Goal: Task Accomplishment & Management: Complete application form

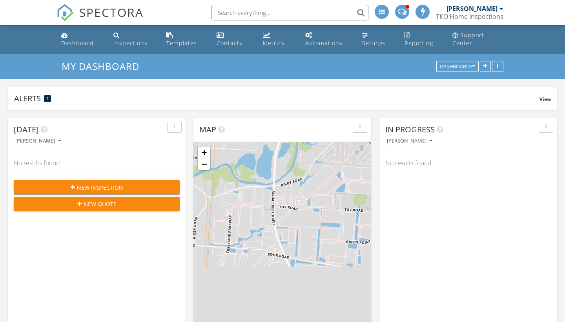
scroll to position [169, 178]
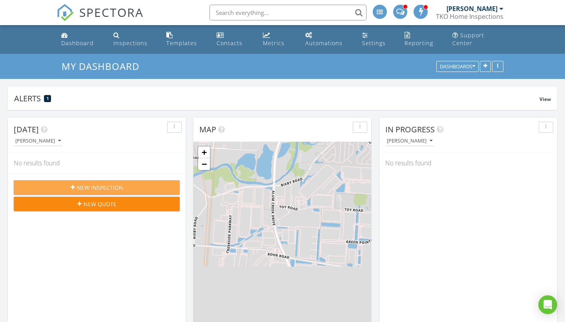
click at [110, 186] on span "New Inspection" at bounding box center [100, 187] width 46 height 8
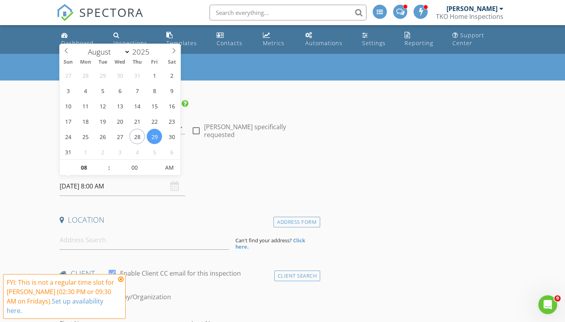
click at [80, 188] on input "[DATE] 8:00 AM" at bounding box center [122, 185] width 125 height 19
type input "09"
type input "[DATE] 9:00 AM"
click at [105, 160] on span at bounding box center [104, 164] width 5 height 8
type input "05"
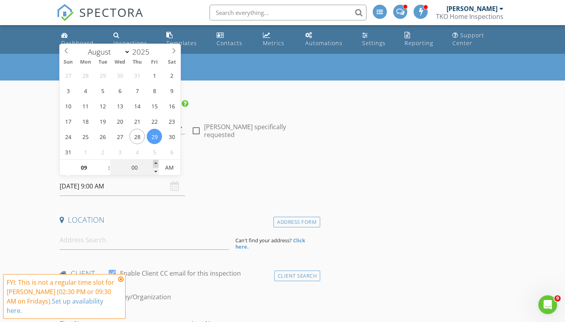
type input "[DATE] 9:05 AM"
click at [158, 161] on span at bounding box center [155, 164] width 5 height 8
type input "10"
type input "08/29/2025 9:10 AM"
click at [158, 161] on span at bounding box center [155, 164] width 5 height 8
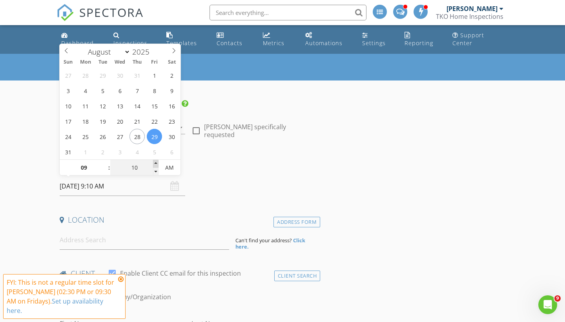
type input "15"
type input "08/29/2025 9:15 AM"
click at [158, 161] on span at bounding box center [155, 164] width 5 height 8
type input "20"
type input "08/29/2025 9:20 AM"
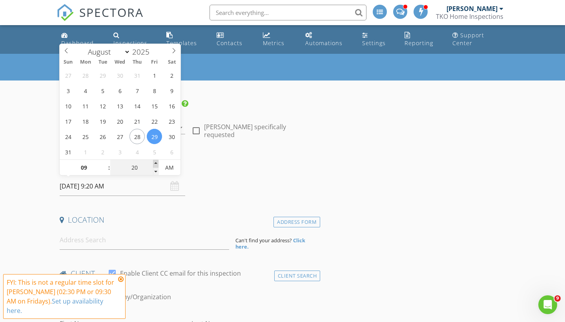
click at [158, 161] on span at bounding box center [155, 164] width 5 height 8
type input "25"
type input "08/29/2025 9:25 AM"
click at [158, 161] on span at bounding box center [155, 164] width 5 height 8
type input "30"
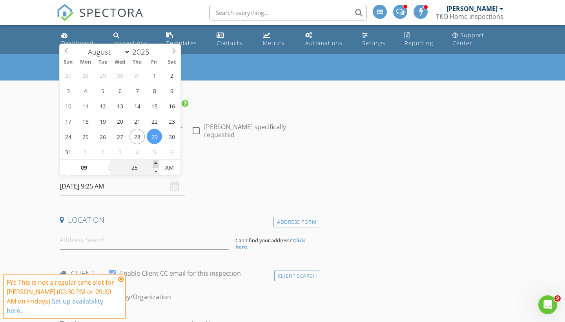
type input "08/29/2025 9:30 AM"
click at [158, 161] on span at bounding box center [155, 164] width 5 height 8
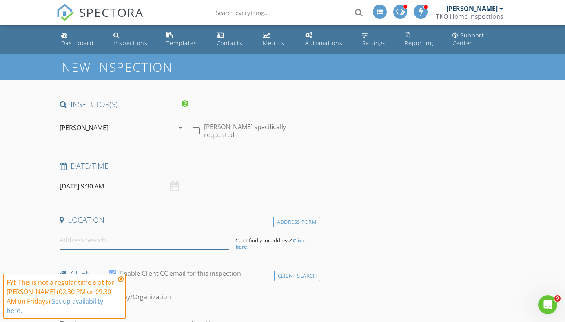
click at [115, 240] on input at bounding box center [144, 239] width 169 height 19
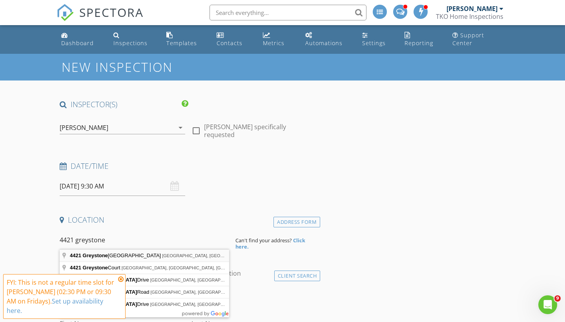
type input "4421 Greystone Village Drive, Columbus, OH, USA"
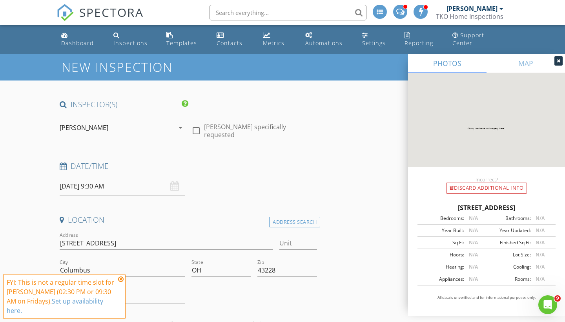
click at [122, 282] on icon at bounding box center [120, 279] width 5 height 6
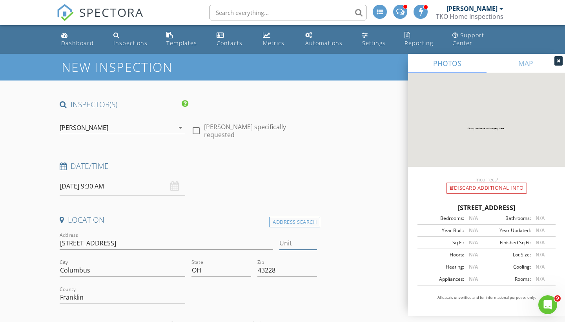
click at [286, 246] on input "Unit" at bounding box center [298, 242] width 38 height 13
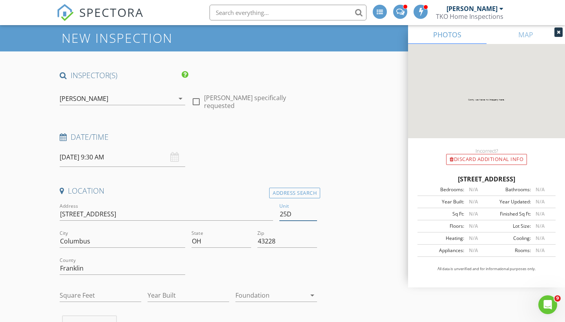
scroll to position [38, 0]
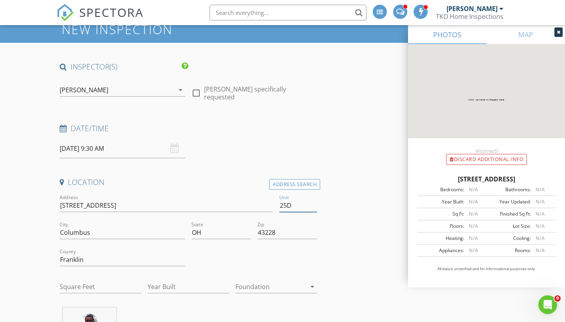
type input "25D"
click at [83, 289] on input "Square Feet" at bounding box center [101, 286] width 82 height 13
type input "900"
type input "1990"
click at [294, 285] on div at bounding box center [270, 286] width 71 height 13
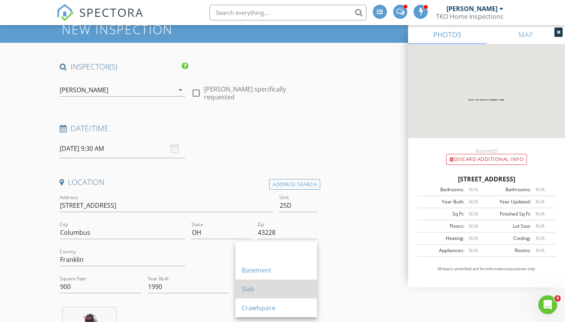
click at [270, 293] on div "Slab" at bounding box center [276, 288] width 69 height 9
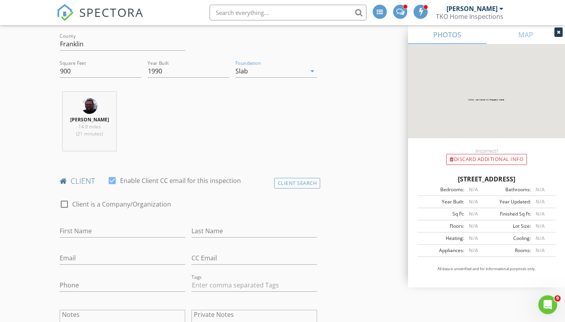
scroll to position [275, 0]
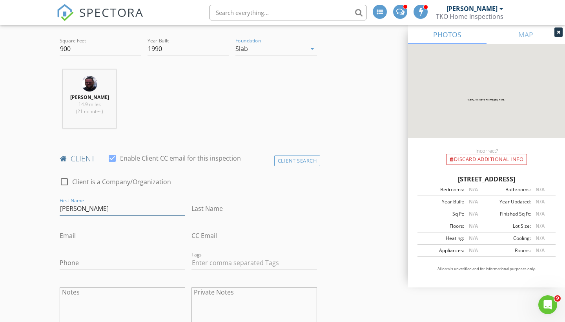
type input "[PERSON_NAME]"
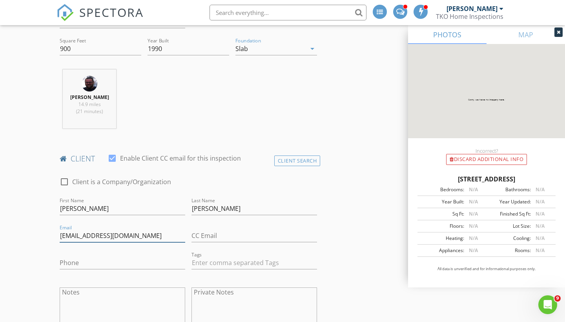
type input "[EMAIL_ADDRESS][DOMAIN_NAME]"
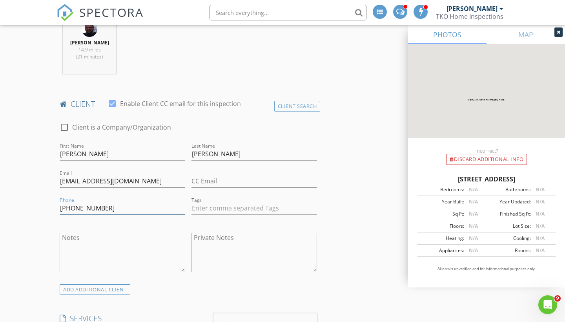
scroll to position [503, 0]
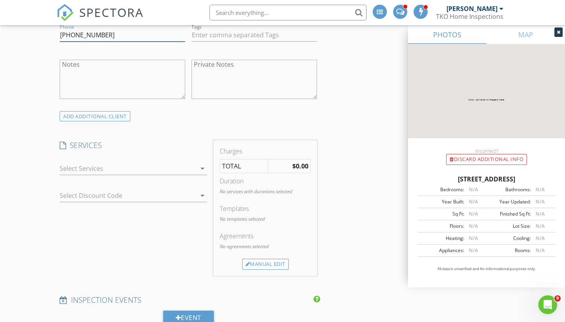
type input "[PHONE_NUMBER]"
click at [155, 164] on div at bounding box center [128, 168] width 136 height 13
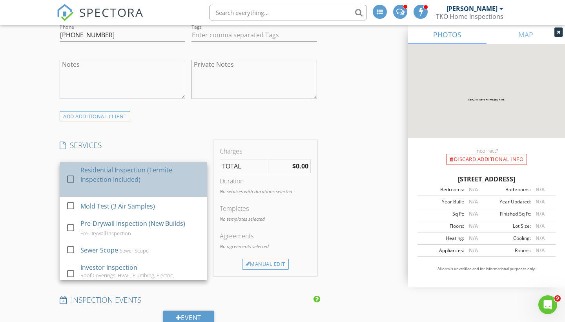
click at [142, 173] on div "Residential Inspection (Termite Inspection Included)" at bounding box center [140, 174] width 120 height 19
checkbox input "true"
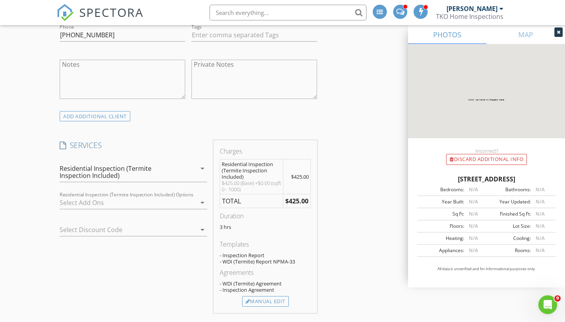
click at [120, 205] on div at bounding box center [128, 202] width 136 height 13
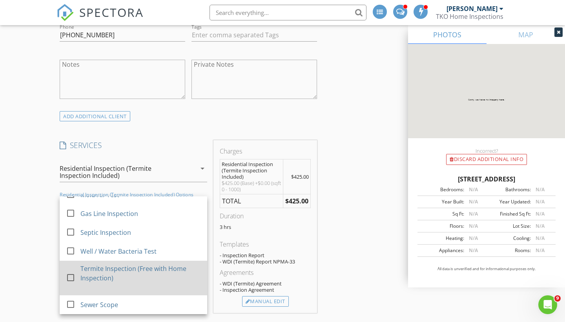
scroll to position [74, 0]
click at [98, 271] on div "Termite Inspection (Free with Home Inspection)" at bounding box center [140, 273] width 120 height 19
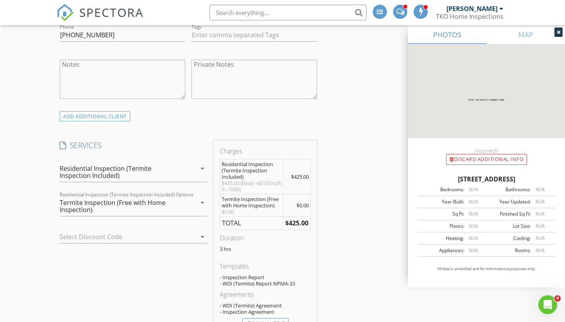
click at [139, 237] on div at bounding box center [122, 236] width 125 height 13
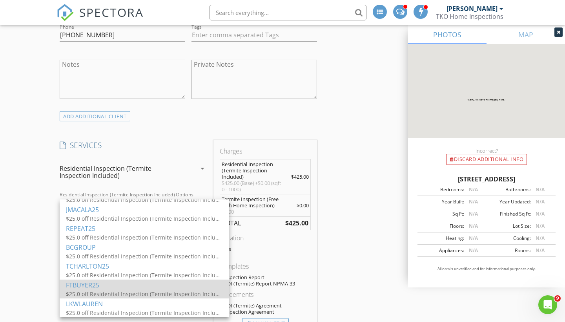
scroll to position [127, 0]
click at [92, 286] on div "FTBUYER25" at bounding box center [144, 284] width 157 height 9
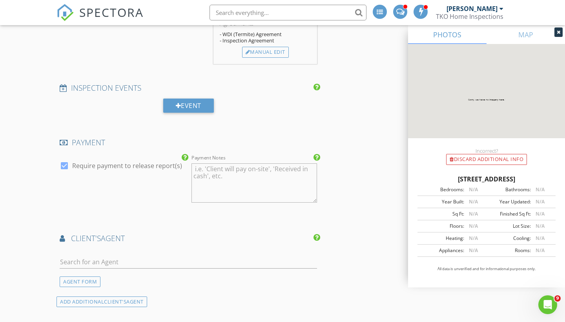
scroll to position [793, 0]
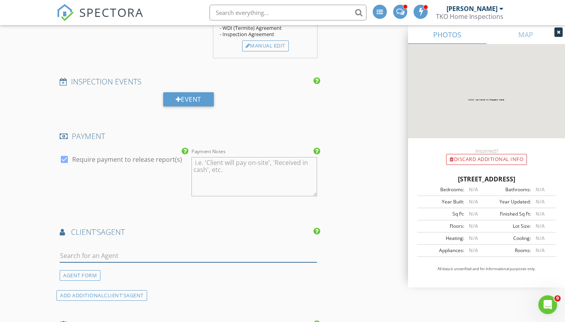
click at [149, 253] on input "text" at bounding box center [188, 255] width 257 height 13
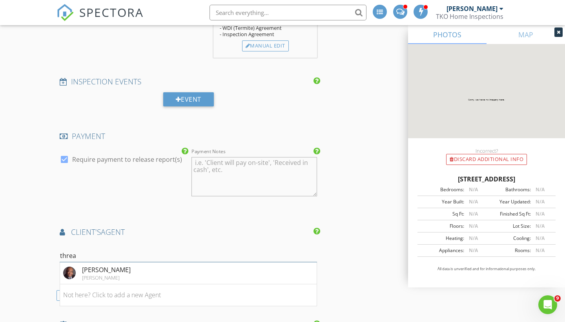
type input "three"
drag, startPoint x: 149, startPoint y: 253, endPoint x: 133, endPoint y: 269, distance: 22.5
click at [133, 269] on li "Darryl Threat Howard Hanna" at bounding box center [188, 273] width 256 height 22
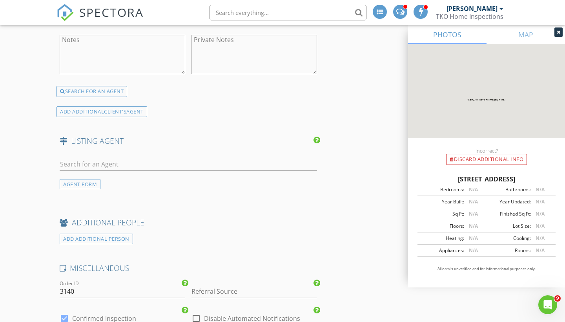
scroll to position [1137, 0]
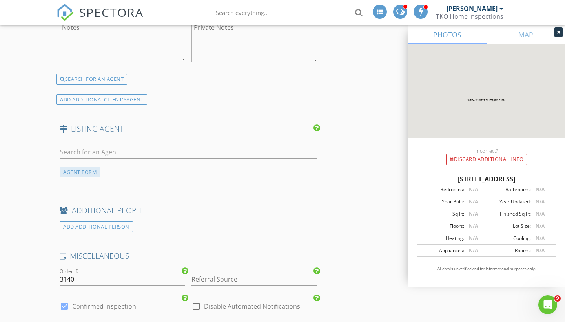
click at [91, 171] on div "AGENT FORM" at bounding box center [80, 172] width 41 height 11
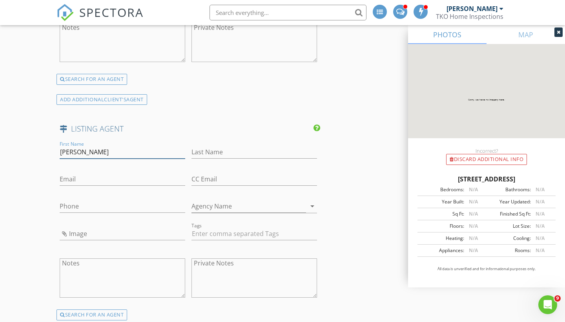
type input "Robert"
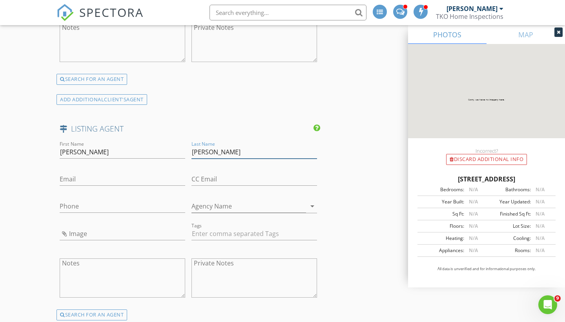
type input "Zerby"
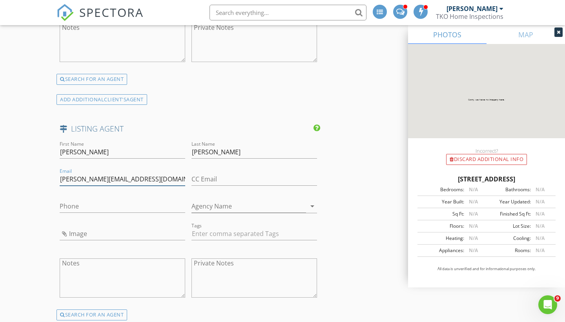
type input "[PERSON_NAME][EMAIL_ADDRESS][DOMAIN_NAME]"
type input "[PHONE_NUMBER]"
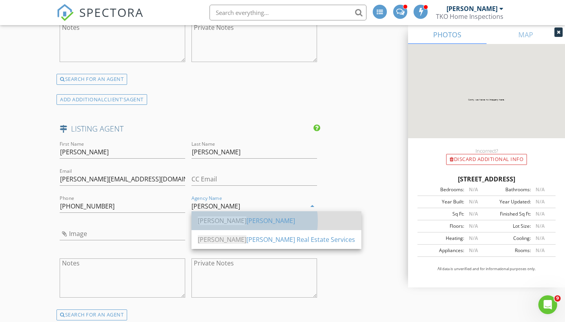
click at [272, 219] on div "Howard Hanna" at bounding box center [276, 220] width 157 height 9
type input "Howard Hanna"
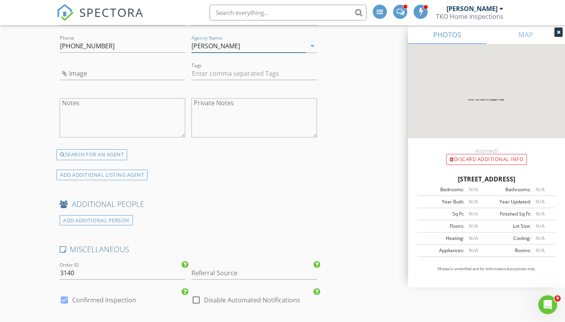
scroll to position [1351, 0]
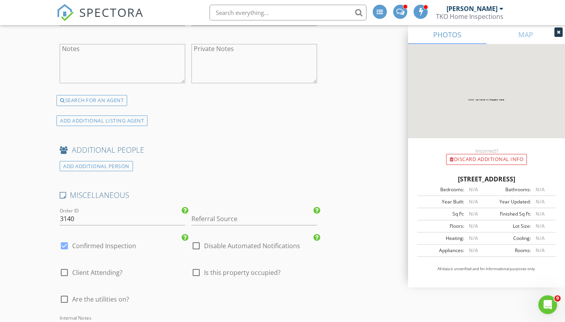
click at [245, 222] on div "Referral Source" at bounding box center [253, 222] width 125 height 21
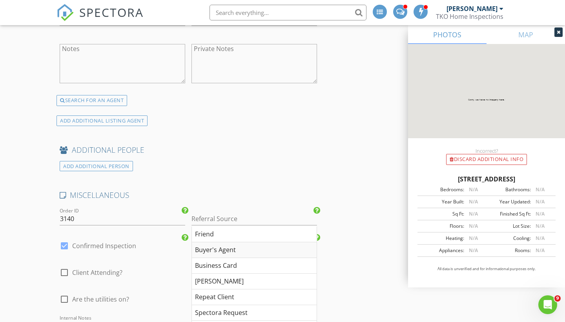
click at [229, 249] on div "Buyer's Agent" at bounding box center [254, 250] width 125 height 16
type input "Buyer's Agent"
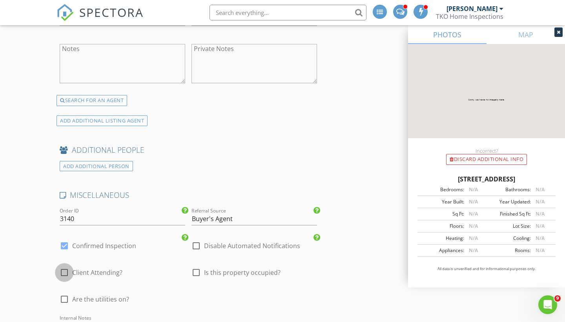
click at [64, 270] on div at bounding box center [64, 271] width 13 height 13
checkbox input "true"
click at [64, 296] on div at bounding box center [64, 298] width 13 height 13
checkbox input "true"
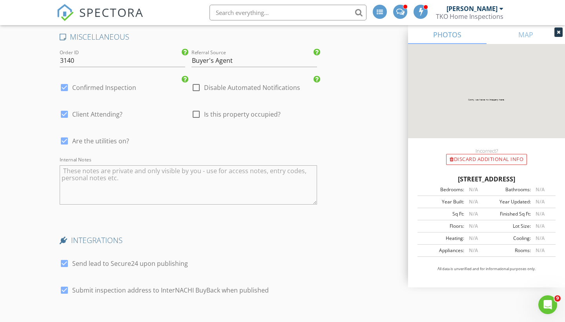
scroll to position [1559, 0]
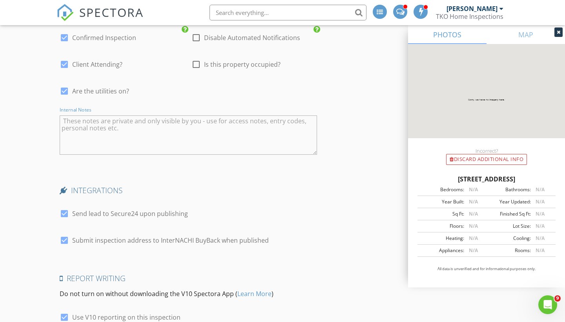
click at [163, 134] on textarea "Internal Notes" at bounding box center [188, 134] width 257 height 39
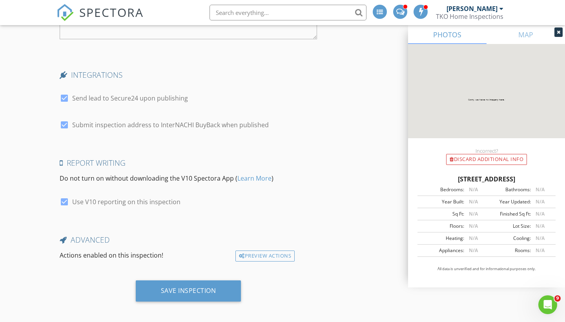
scroll to position [1674, 0]
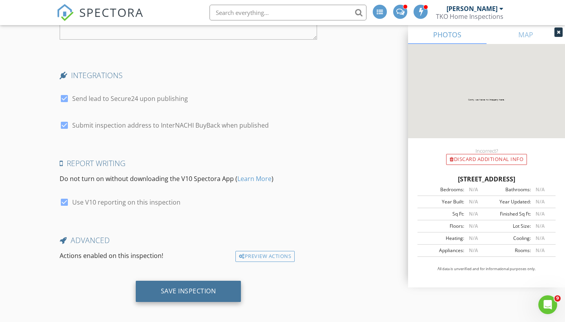
type textarea "CBS 5581579"
click at [188, 293] on div "Save Inspection" at bounding box center [188, 290] width 105 height 21
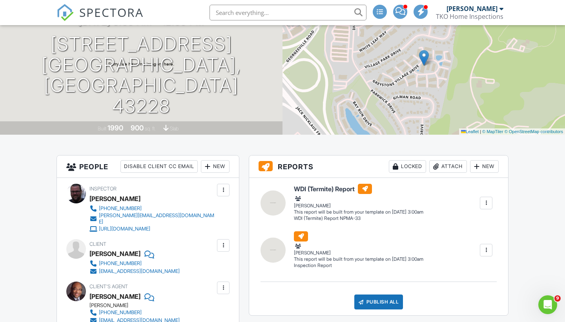
scroll to position [88, 0]
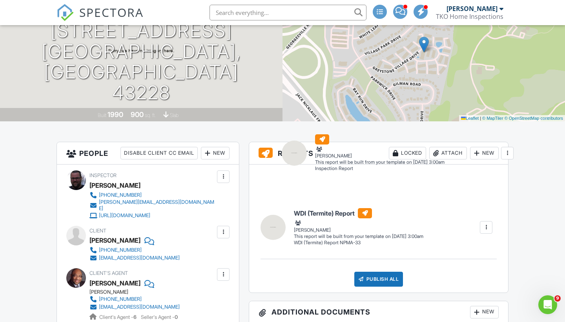
drag, startPoint x: 261, startPoint y: 239, endPoint x: 282, endPoint y: 156, distance: 85.8
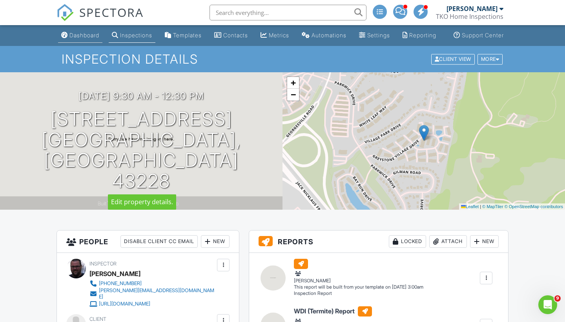
scroll to position [0, 0]
click at [81, 38] on div "Dashboard" at bounding box center [84, 35] width 30 height 7
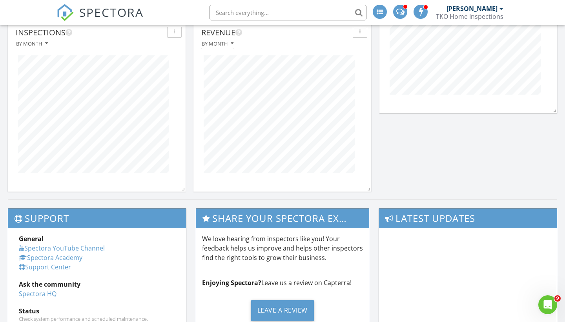
scroll to position [796, 0]
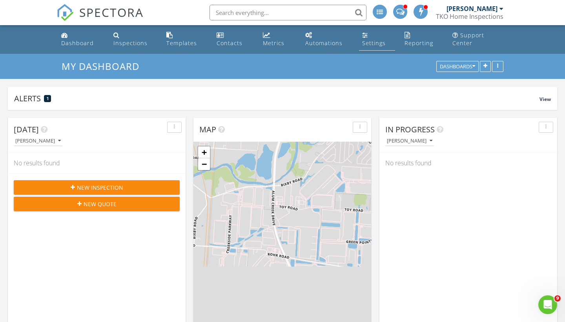
click at [375, 35] on link "Settings" at bounding box center [377, 39] width 36 height 22
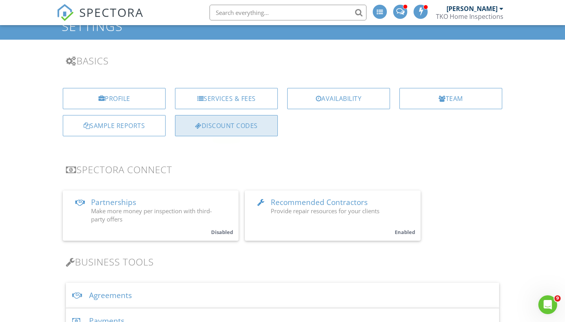
scroll to position [55, 0]
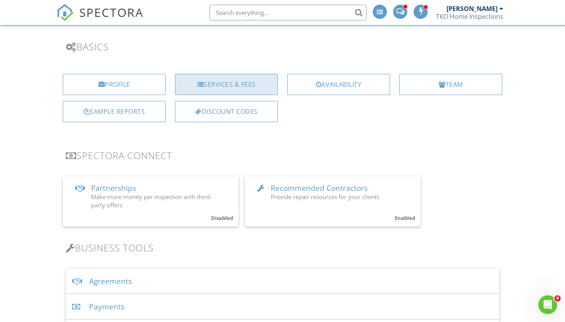
click at [233, 85] on div "Services & Fees" at bounding box center [226, 84] width 103 height 21
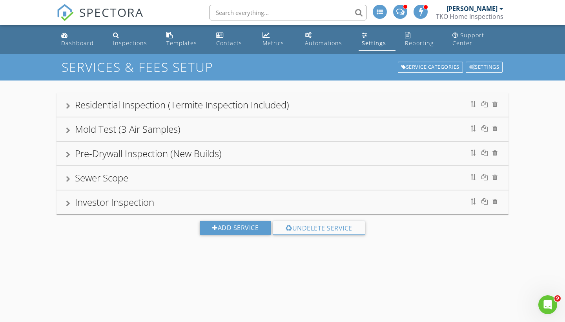
click at [69, 104] on div at bounding box center [68, 106] width 4 height 6
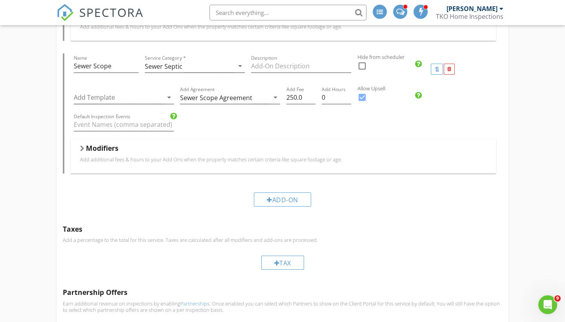
scroll to position [1413, 0]
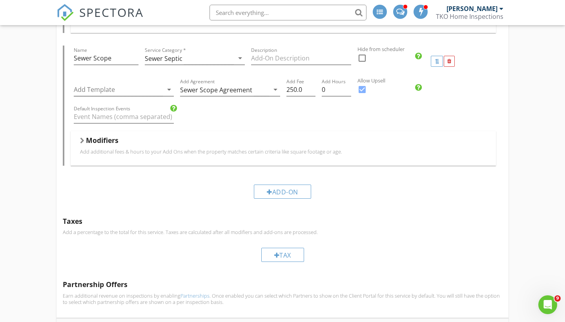
drag, startPoint x: 137, startPoint y: 22, endPoint x: 131, endPoint y: 19, distance: 6.3
click at [131, 19] on link "SPECTORA" at bounding box center [99, 19] width 87 height 16
